Goal: Information Seeking & Learning: Find contact information

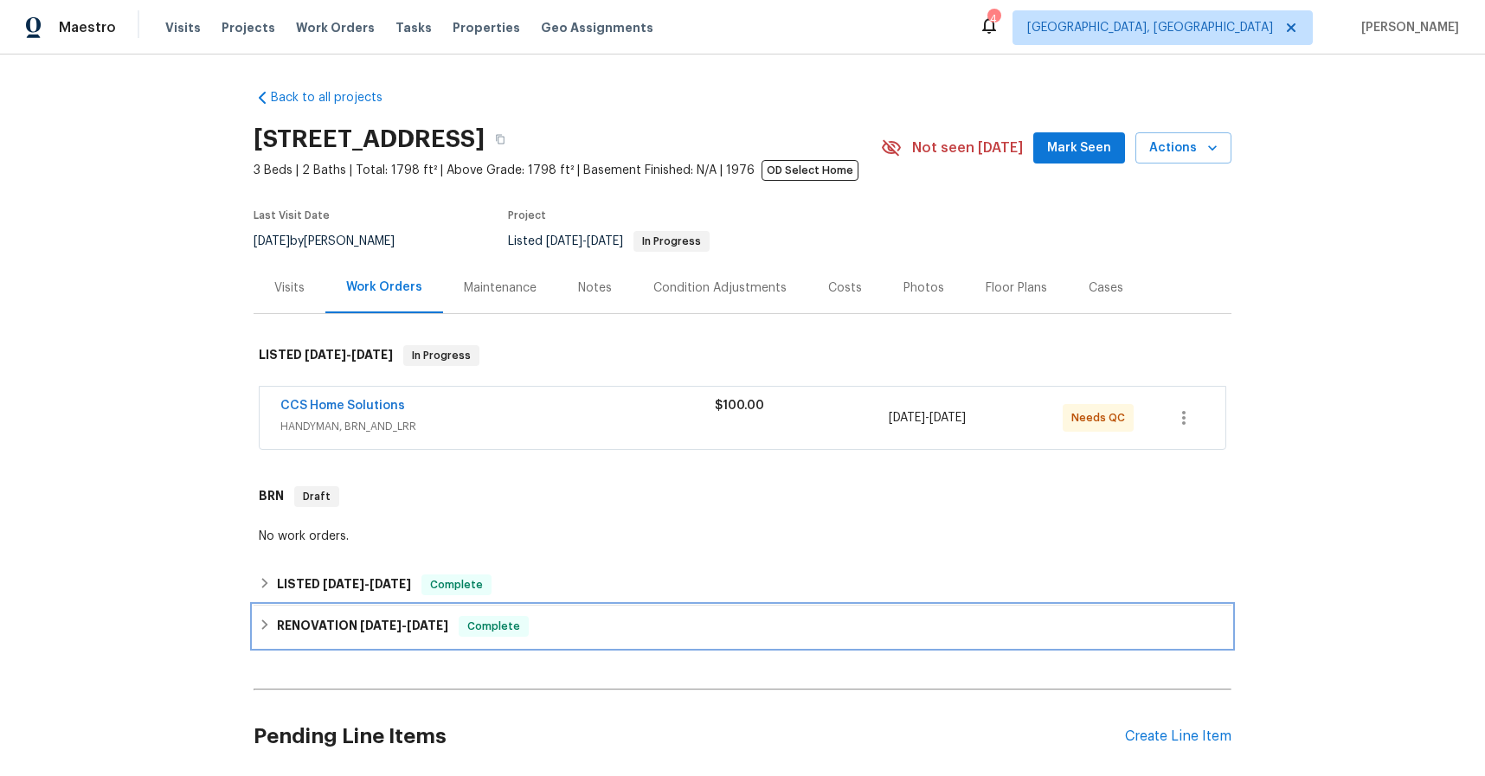
click at [386, 625] on span "4/1/25" at bounding box center [381, 625] width 42 height 12
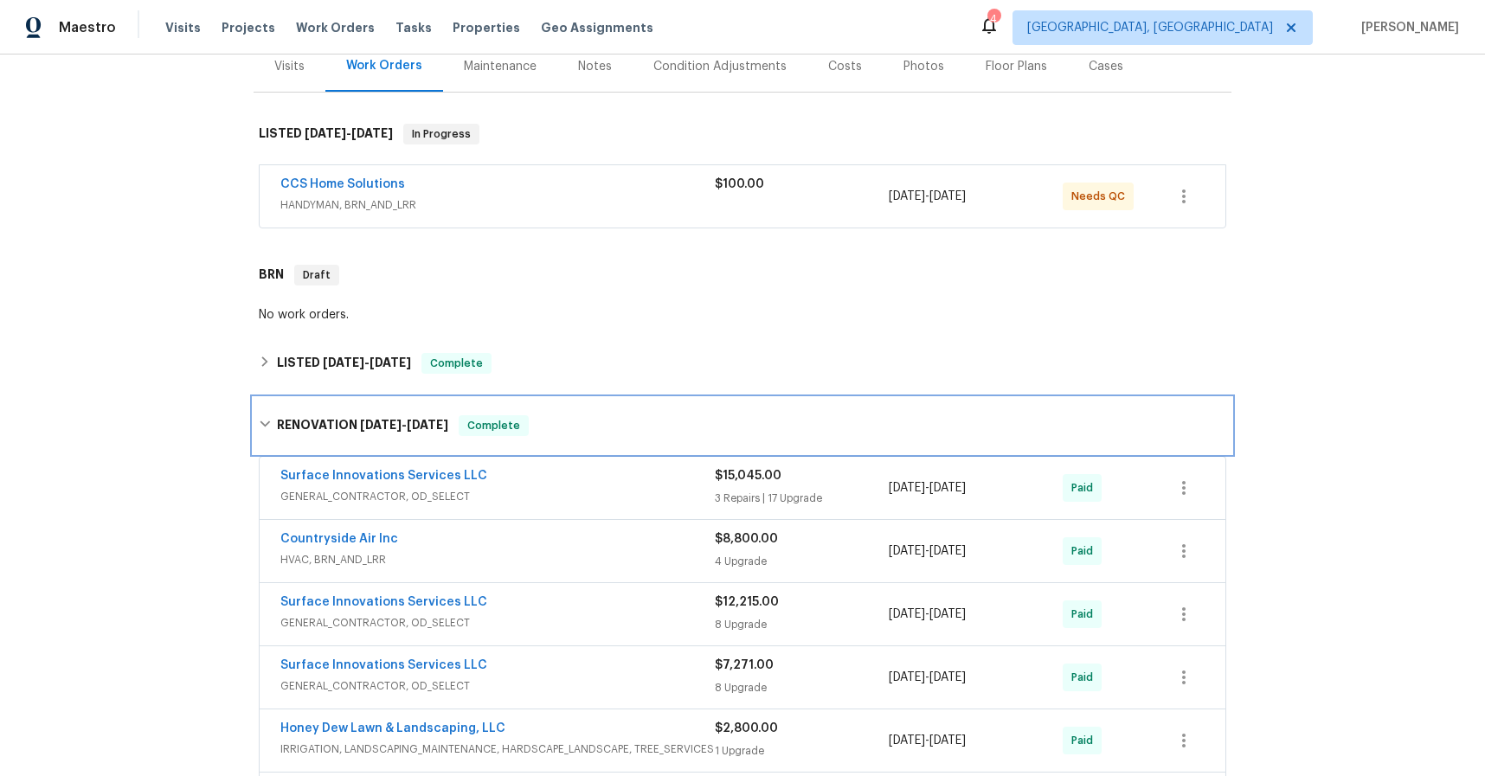
scroll to position [220, 0]
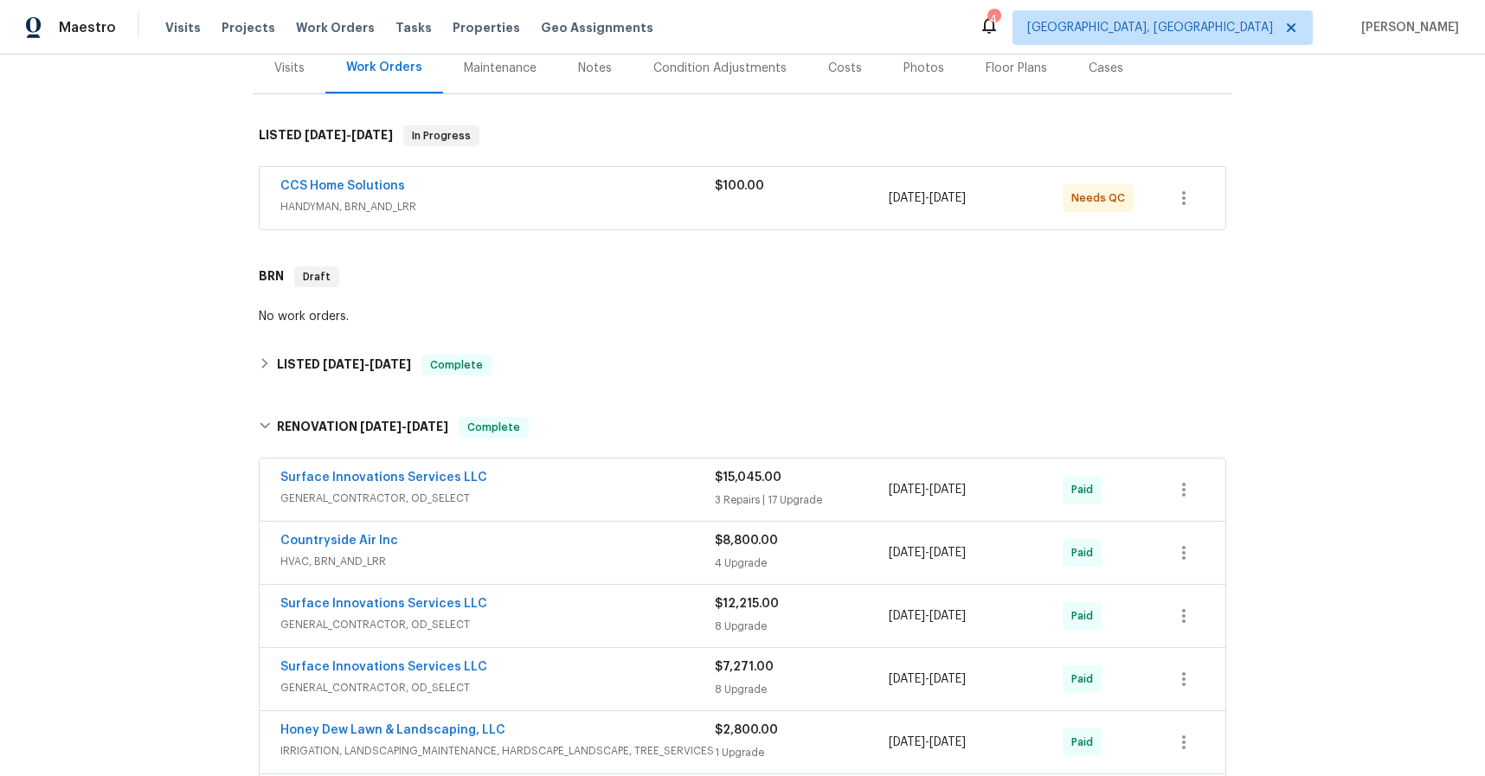
click at [388, 497] on span "GENERAL_CONTRACTOR, OD_SELECT" at bounding box center [497, 498] width 434 height 17
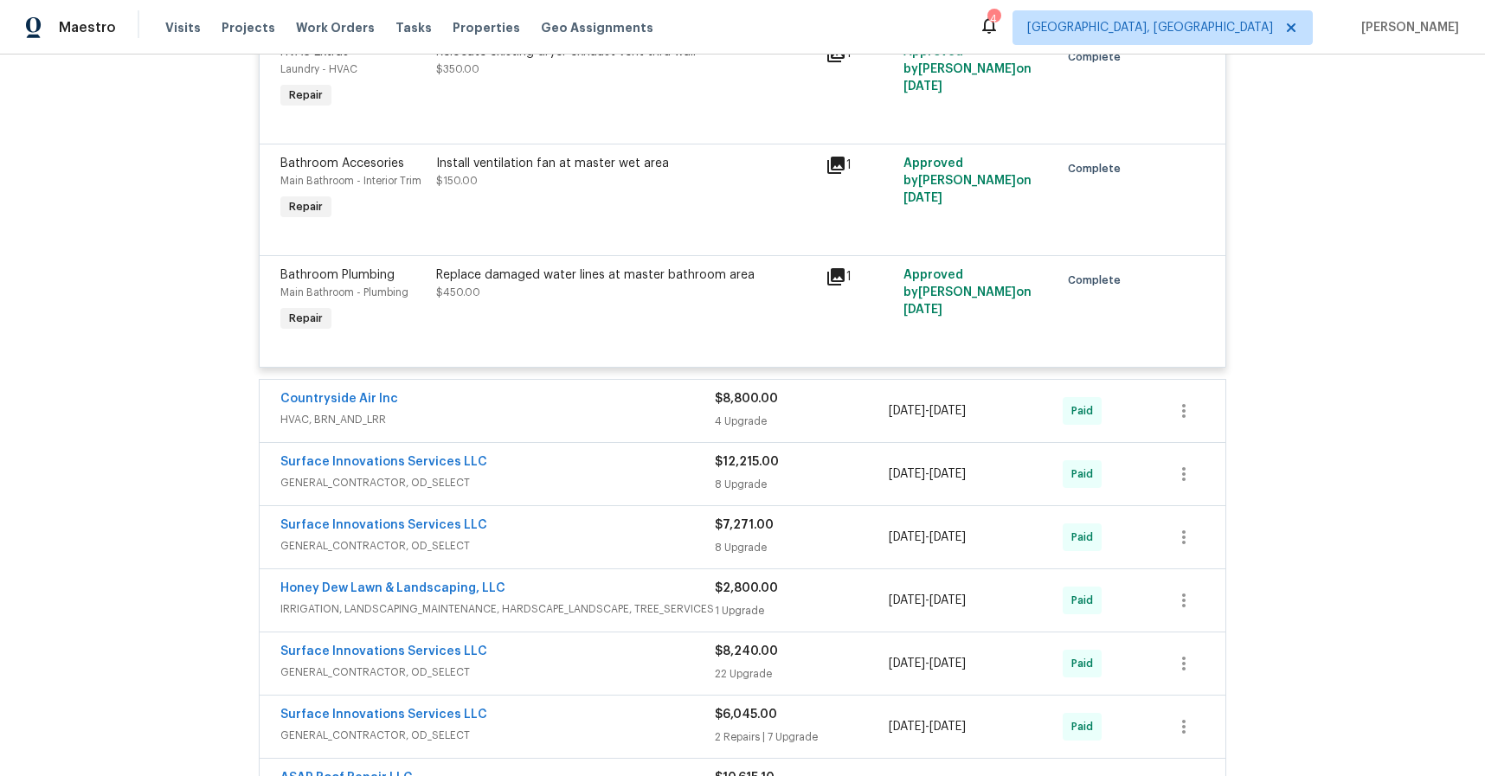
scroll to position [2767, 0]
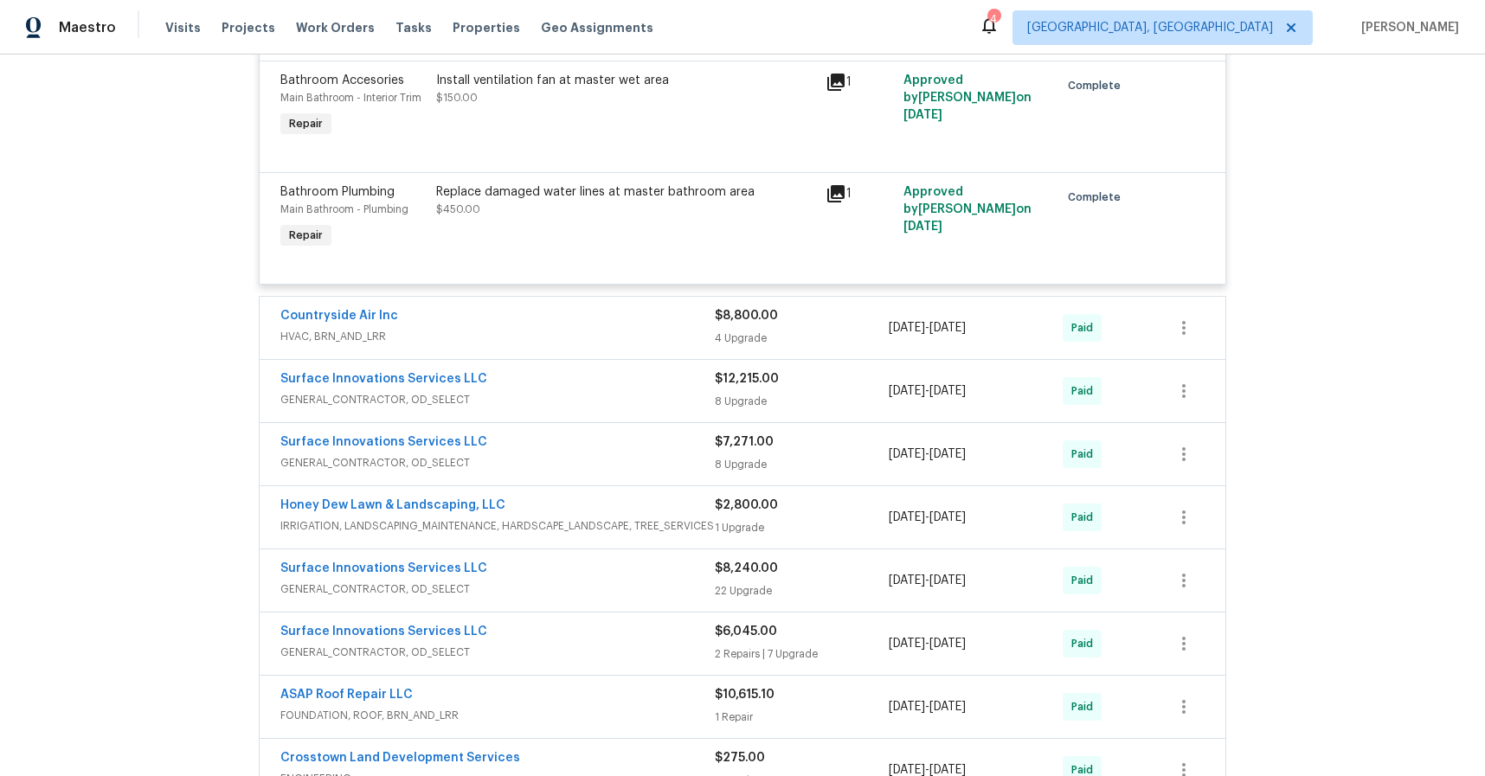
click at [373, 394] on span "GENERAL_CONTRACTOR, OD_SELECT" at bounding box center [497, 399] width 434 height 17
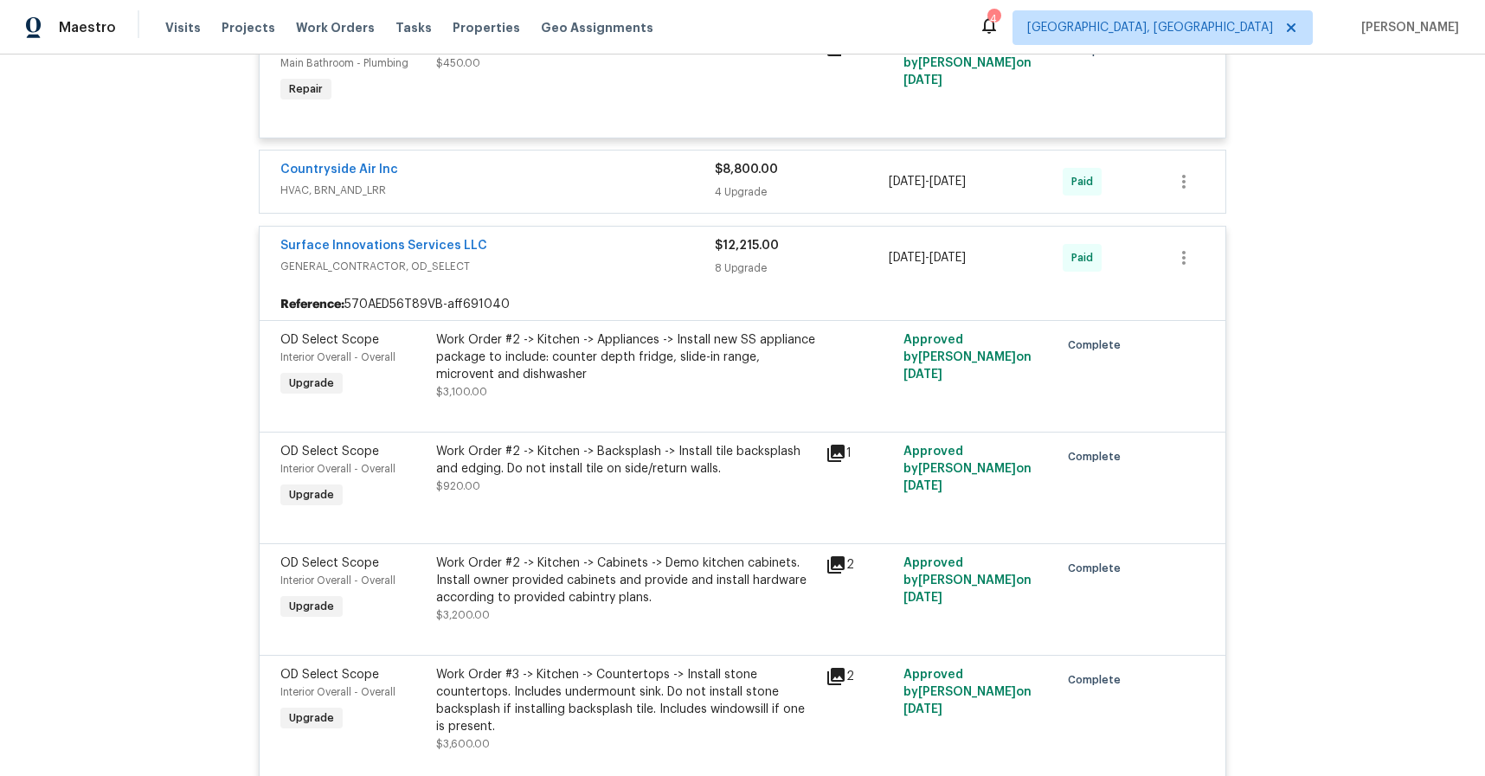
scroll to position [2915, 0]
drag, startPoint x: 455, startPoint y: 247, endPoint x: 282, endPoint y: 240, distance: 173.2
click at [271, 240] on div "Surface Innovations Services LLC GENERAL_CONTRACTOR, OD_SELECT $12,215.00 8 Upg…" at bounding box center [742, 257] width 965 height 62
copy link "Surface Innovations Services LLC"
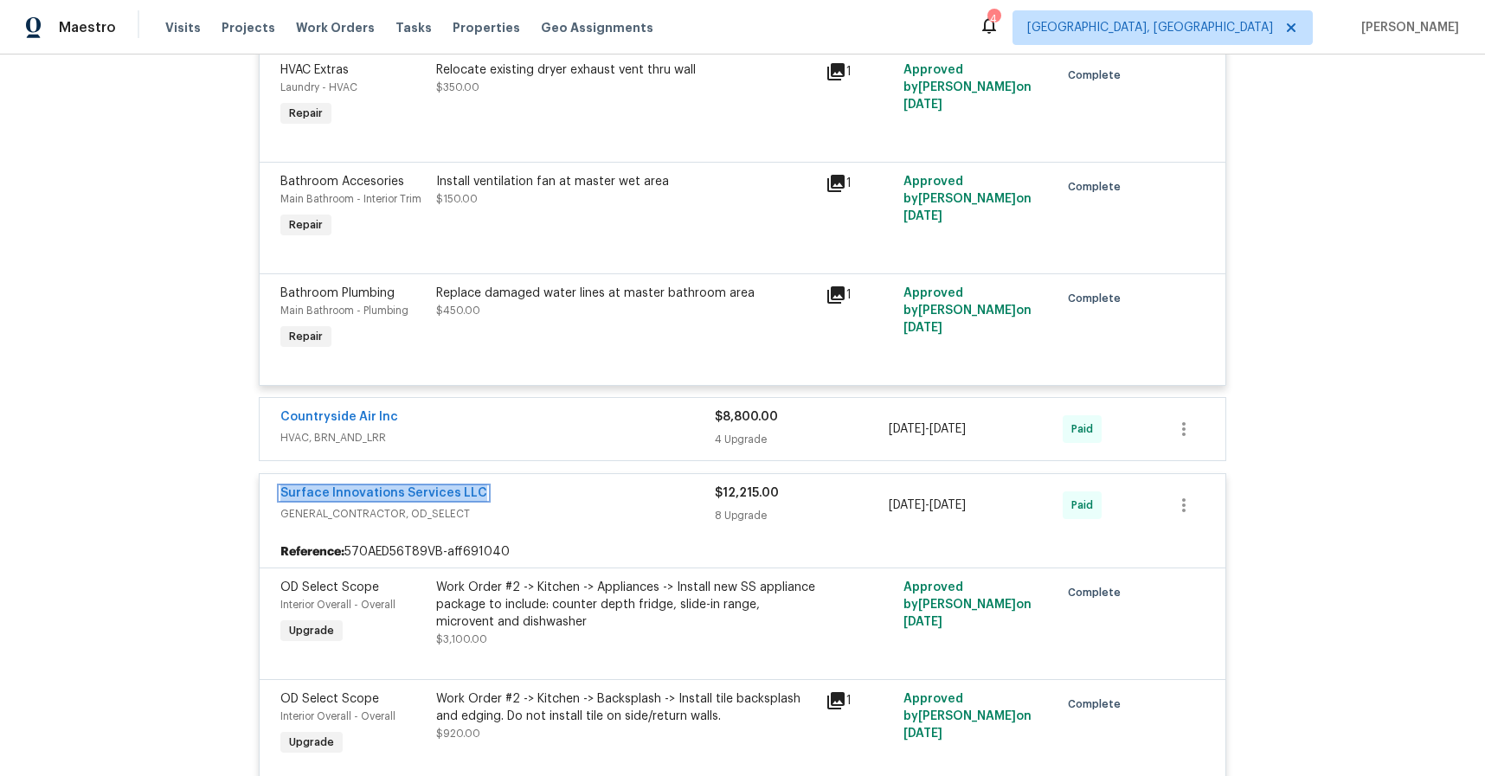
scroll to position [2681, 0]
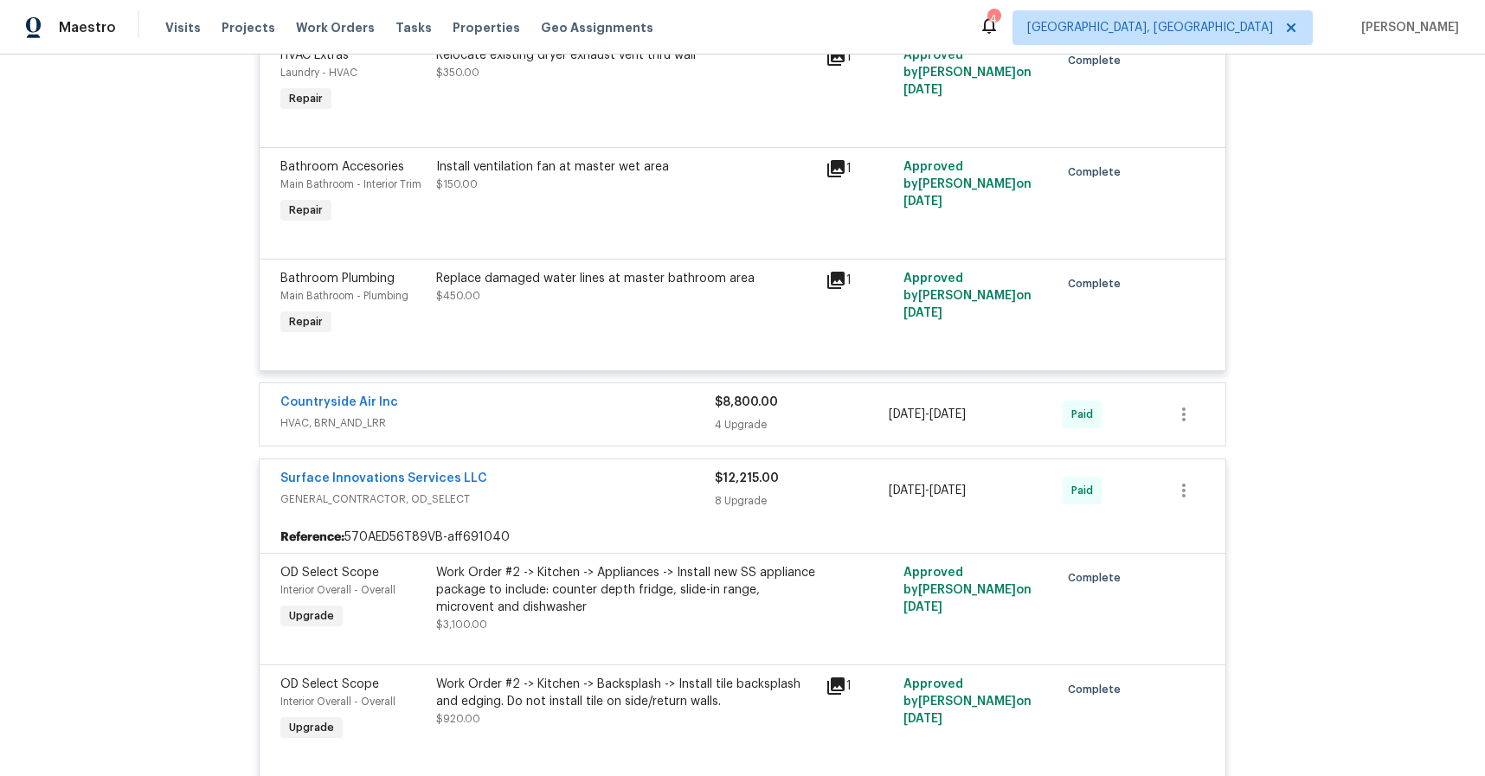
click at [364, 417] on span "HVAC, BRN_AND_LRR" at bounding box center [497, 422] width 434 height 17
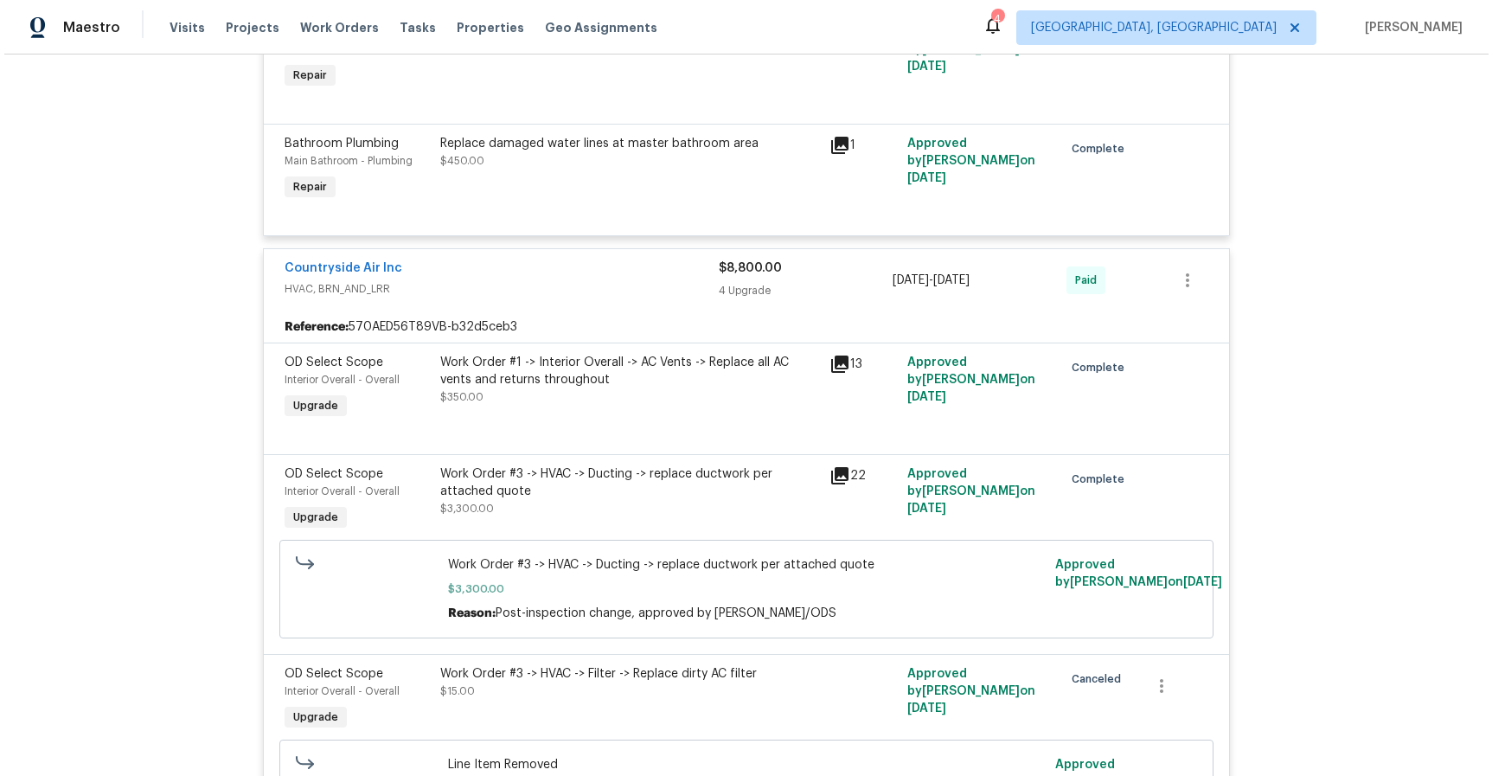
scroll to position [2845, 0]
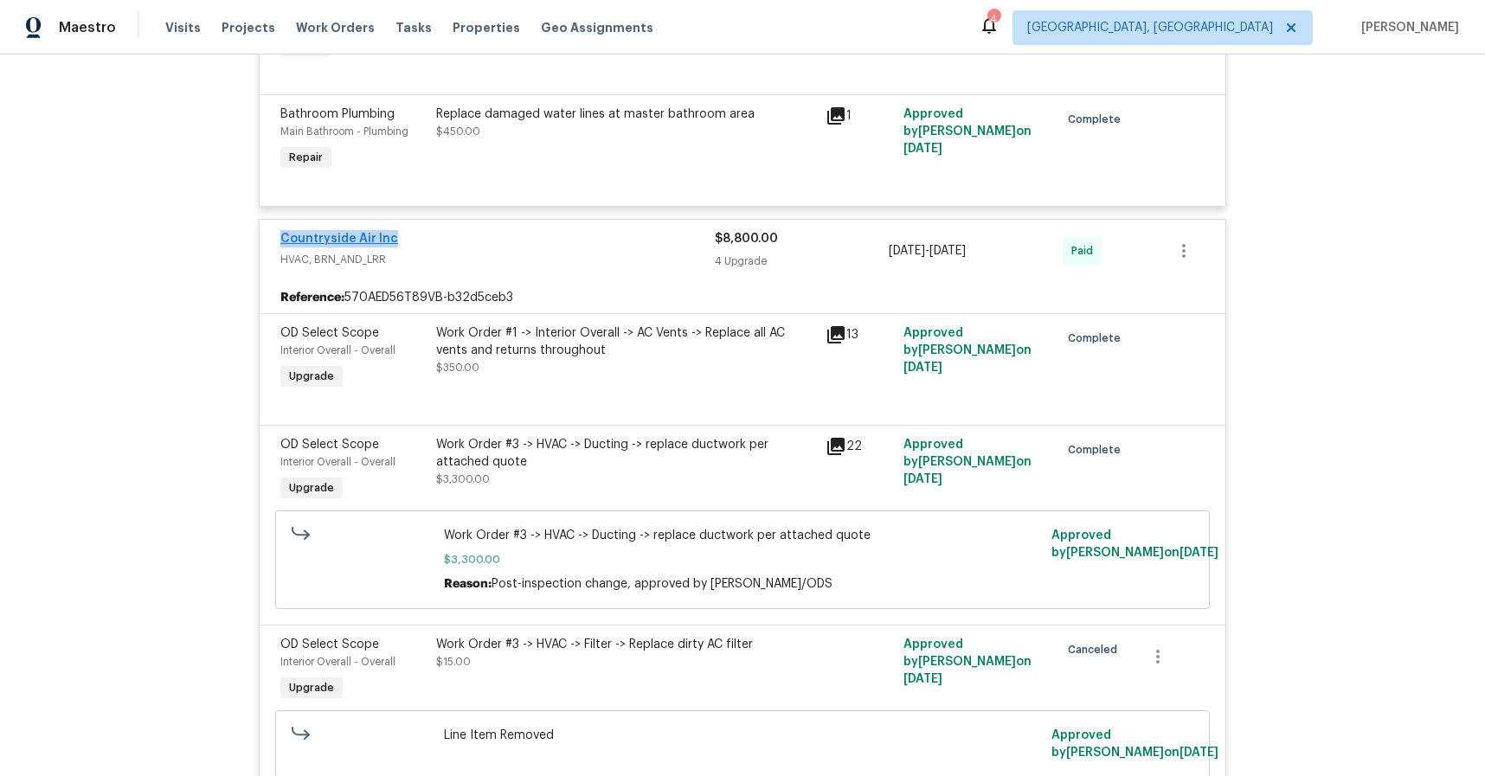
drag, startPoint x: 362, startPoint y: 236, endPoint x: 275, endPoint y: 240, distance: 86.6
click at [280, 241] on div "Countryside Air Inc" at bounding box center [497, 240] width 434 height 21
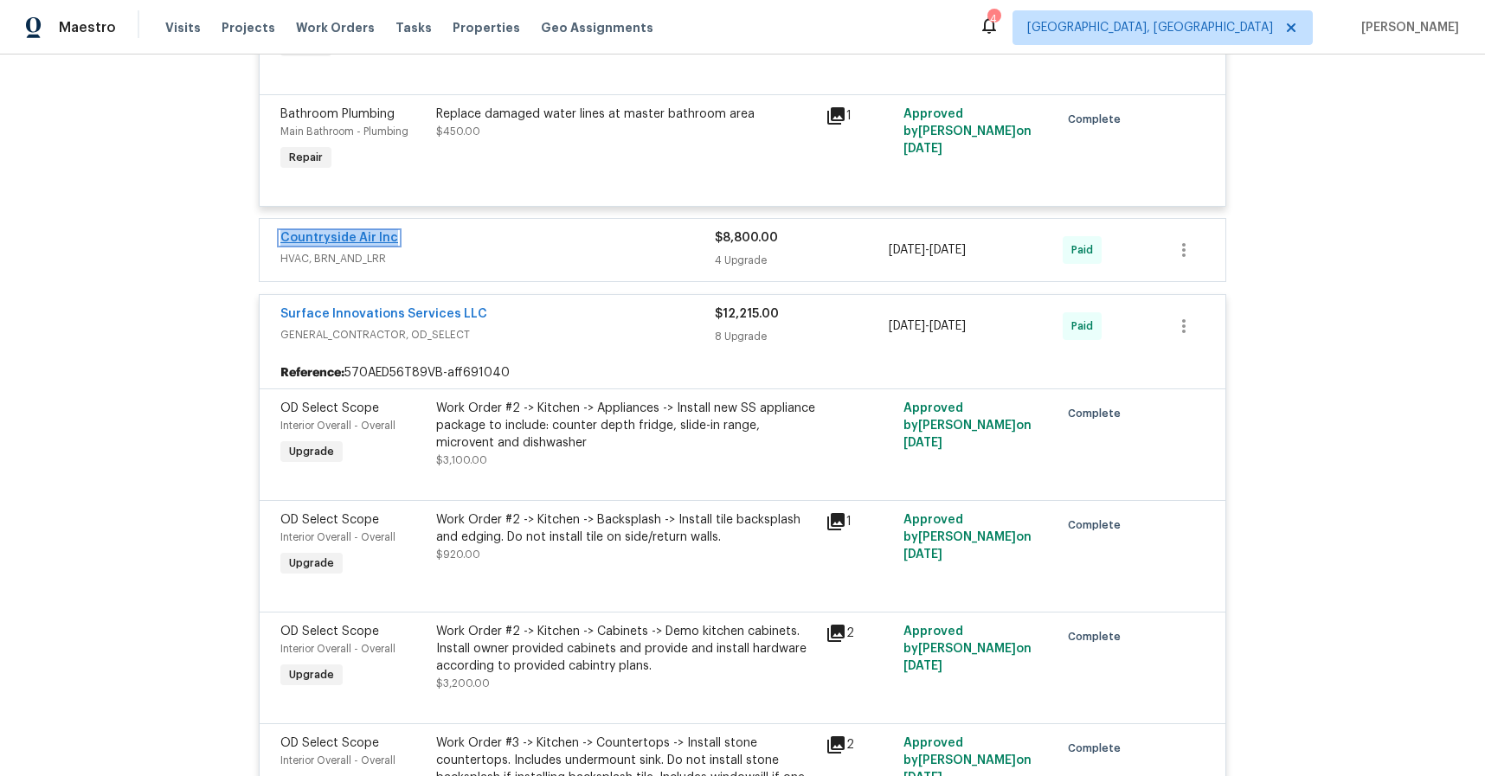
copy link "Countryside Air Inc"
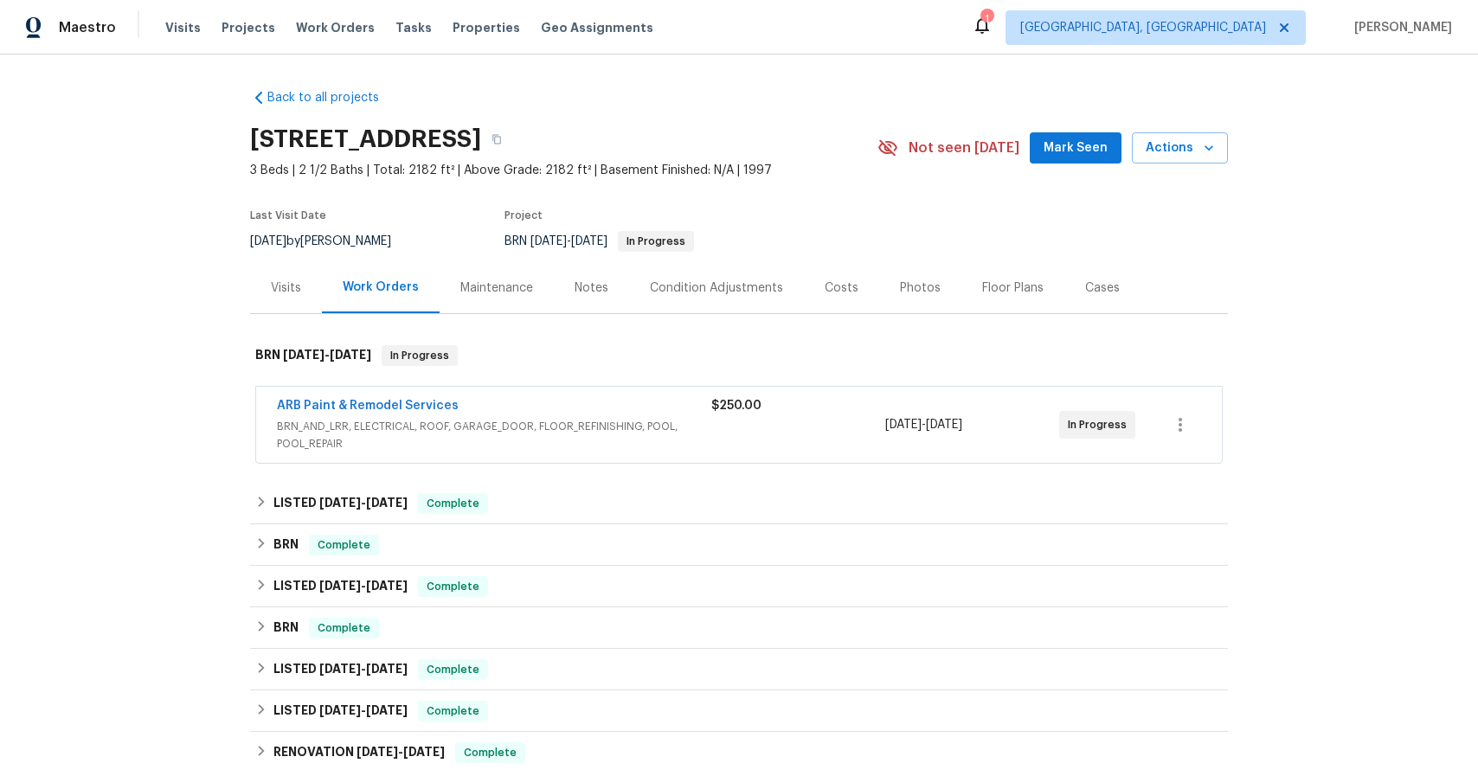
click at [491, 428] on span "BRN_AND_LRR, ELECTRICAL, ROOF, GARAGE_DOOR, FLOOR_REFINISHING, POOL, POOL_REPAIR" at bounding box center [494, 435] width 434 height 35
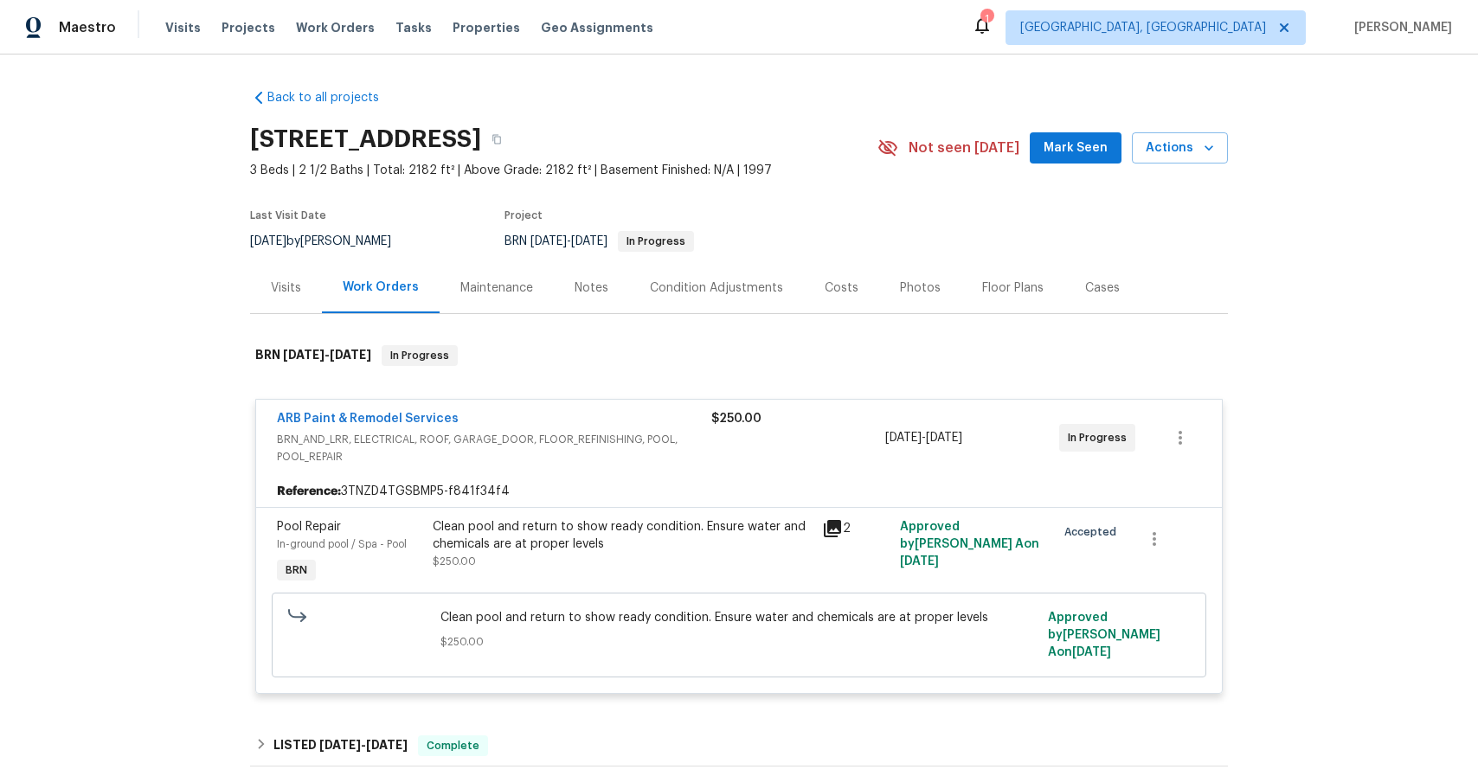
click at [822, 525] on icon at bounding box center [832, 528] width 21 height 21
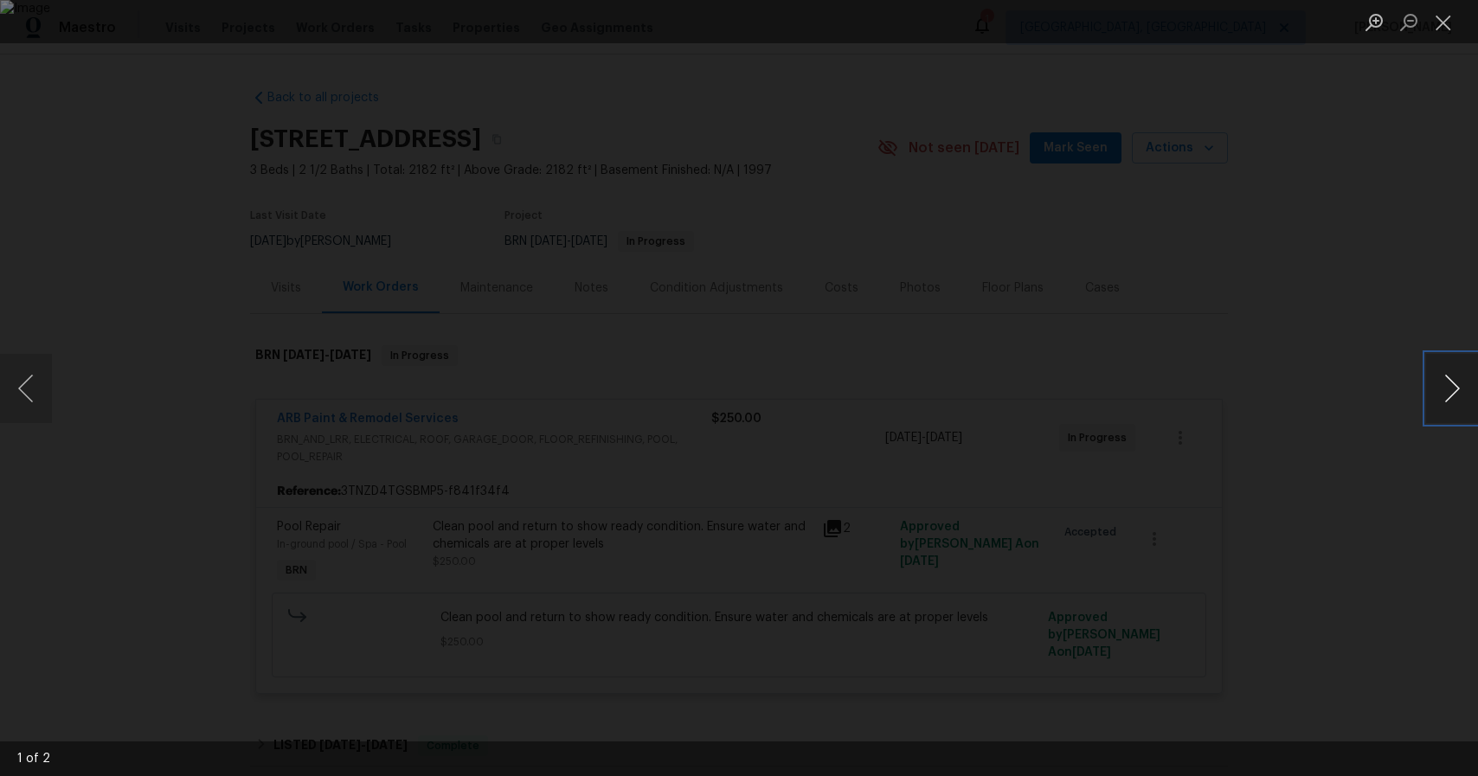
click at [1446, 387] on button "Next image" at bounding box center [1452, 388] width 52 height 69
click at [1445, 28] on button "Close lightbox" at bounding box center [1443, 22] width 35 height 30
